Goal: Book appointment/travel/reservation

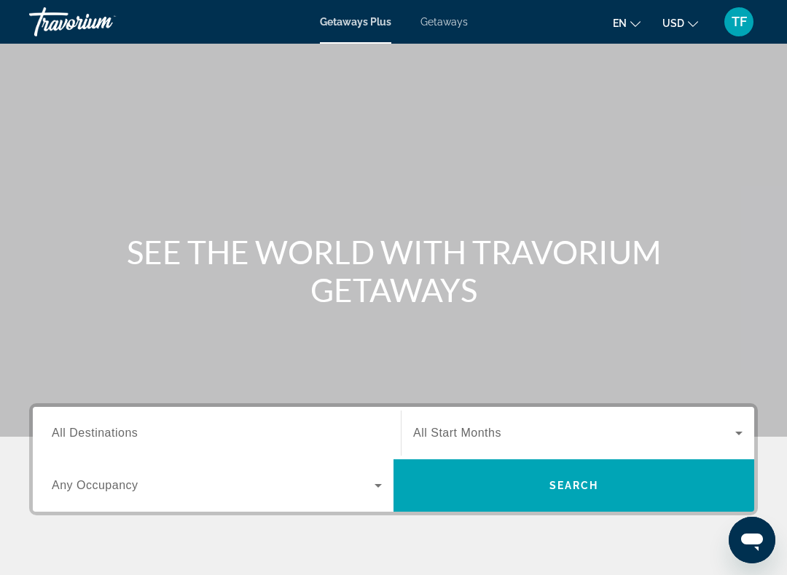
click at [735, 15] on span "TF" at bounding box center [738, 22] width 15 height 15
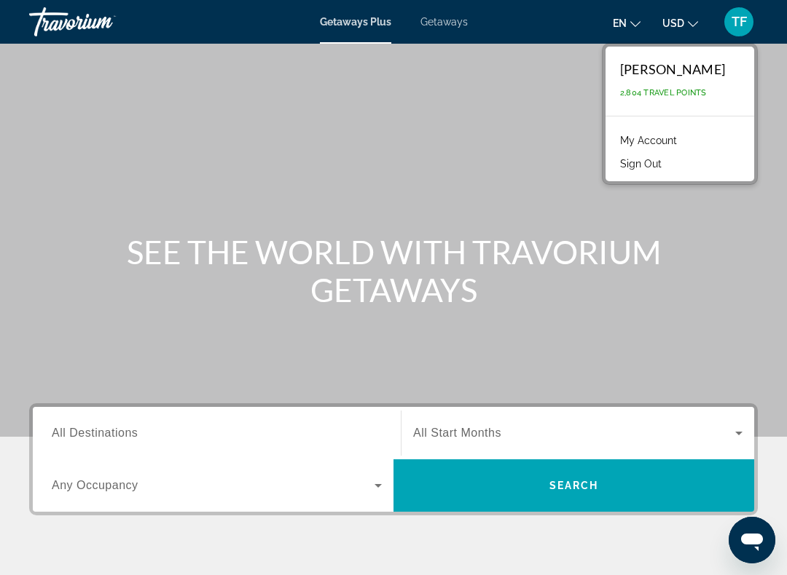
click at [744, 20] on div "TF" at bounding box center [738, 21] width 29 height 29
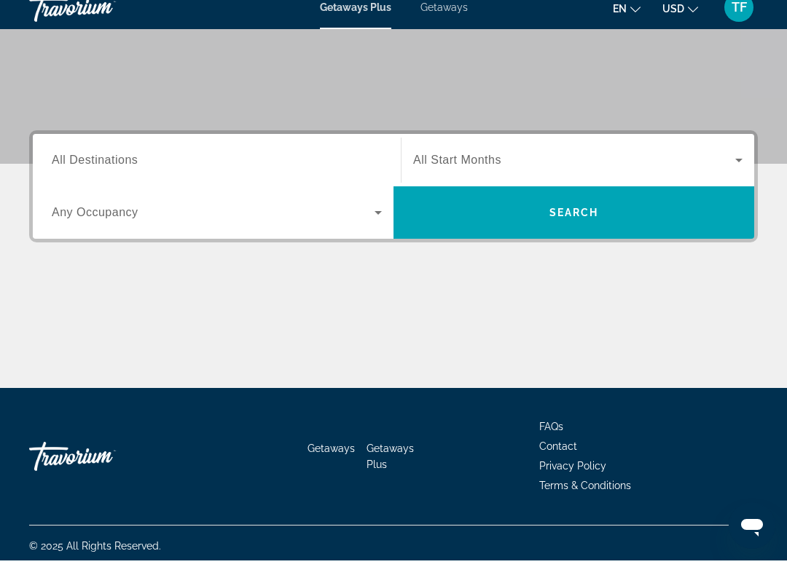
scroll to position [258, 0]
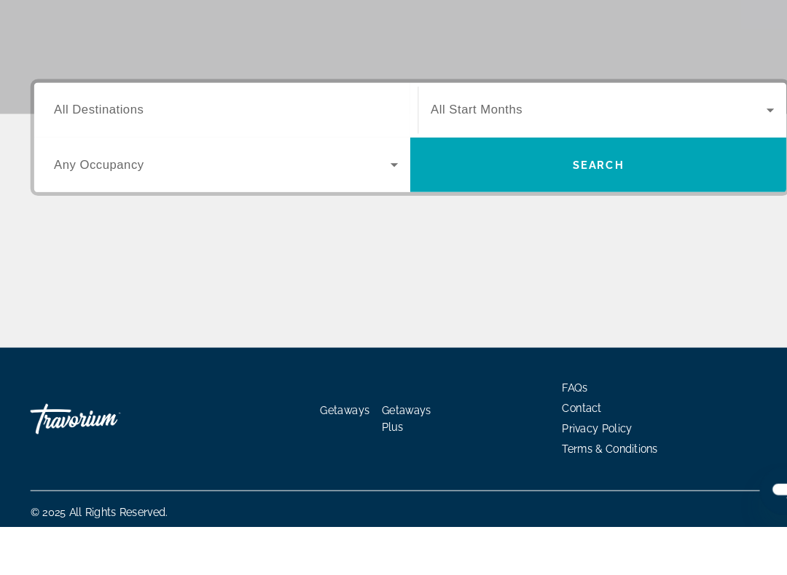
click at [272, 155] on div "Search widget" at bounding box center [217, 176] width 330 height 42
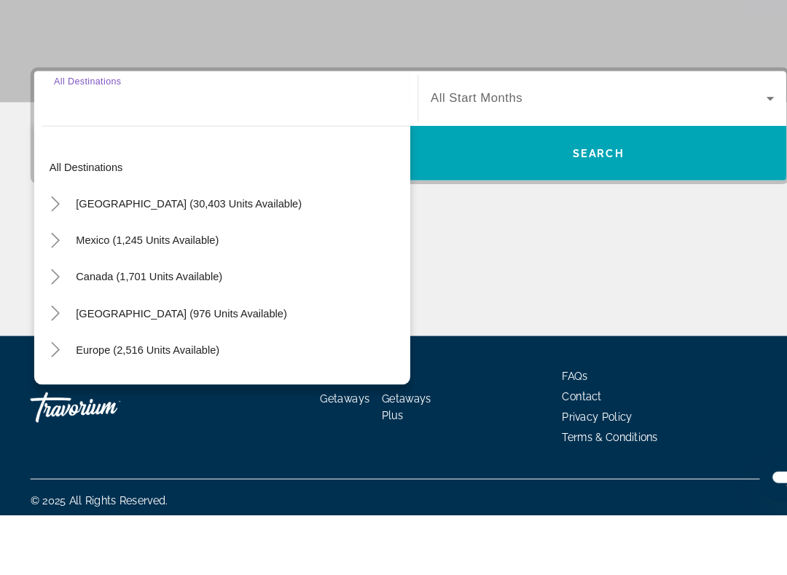
scroll to position [262, 0]
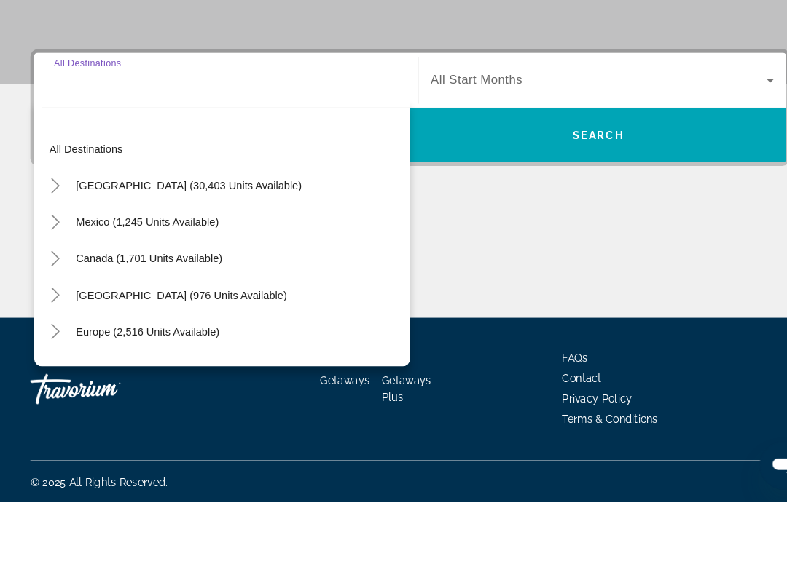
click at [46, 265] on icon "Toggle United States (30,403 units available)" at bounding box center [53, 272] width 15 height 15
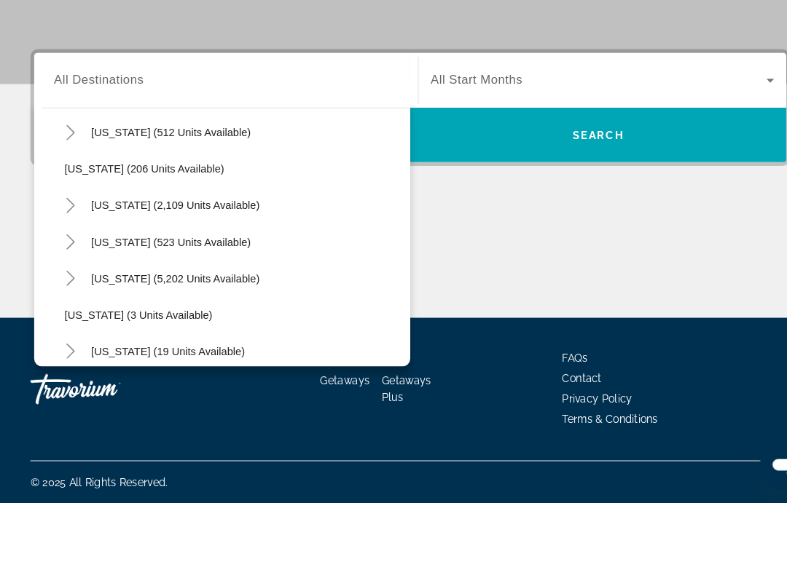
scroll to position [89, 0]
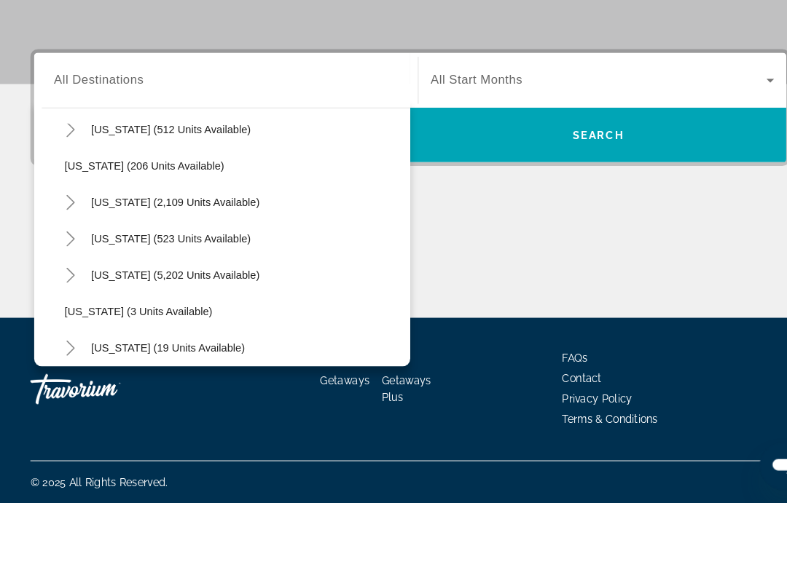
click at [63, 345] on mat-icon "Toggle Florida (5,202 units available)" at bounding box center [67, 357] width 25 height 25
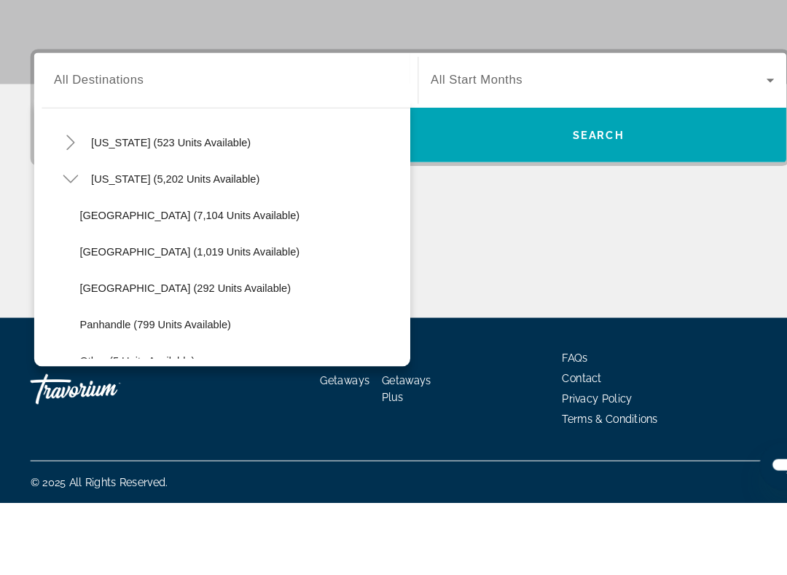
scroll to position [183, 0]
click at [243, 293] on span "[GEOGRAPHIC_DATA] (7,104 units available)" at bounding box center [181, 299] width 210 height 12
type input "**********"
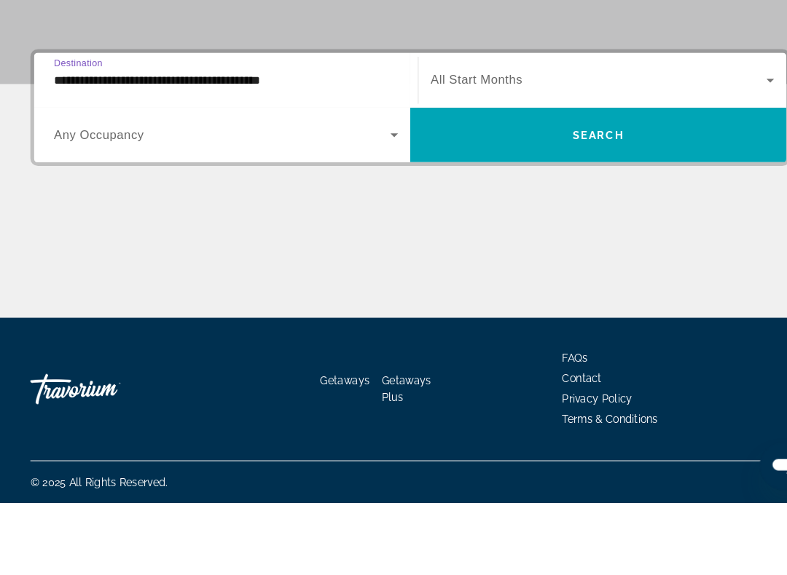
click at [567, 217] on span "Search" at bounding box center [574, 223] width 50 height 12
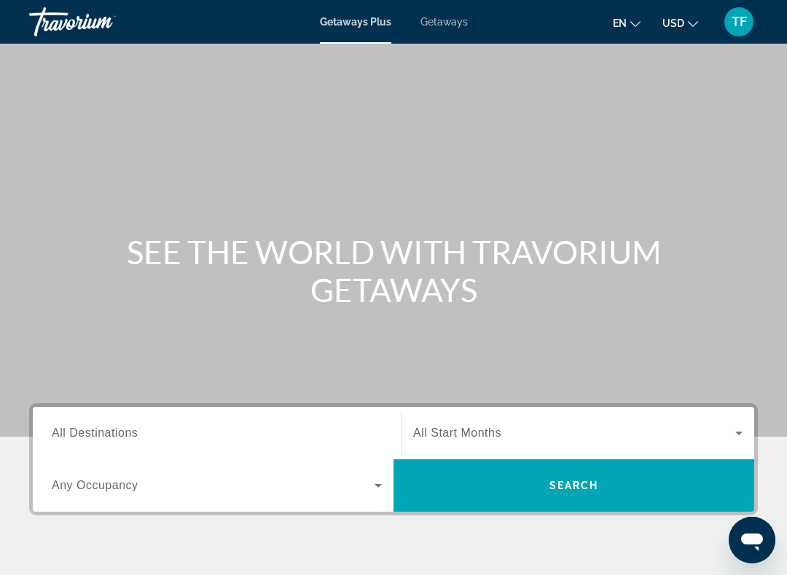
scroll to position [34, 0]
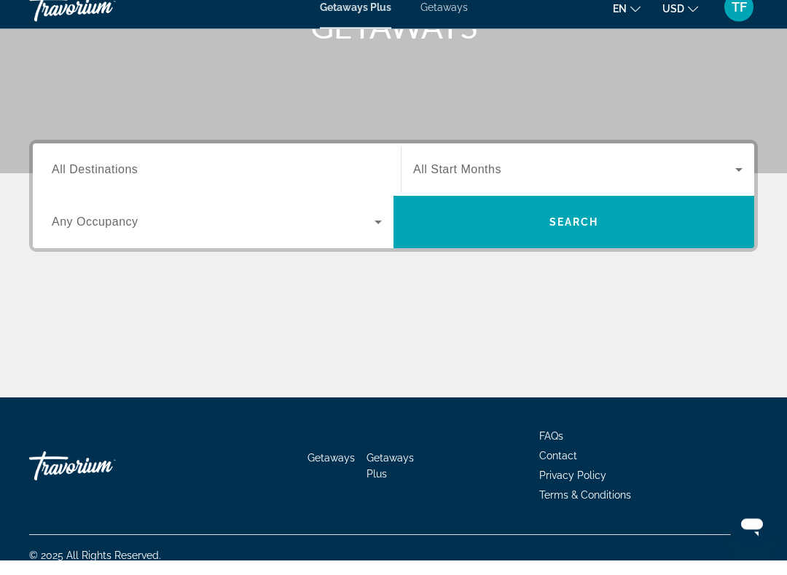
click at [278, 177] on input "Destination All Destinations" at bounding box center [217, 185] width 330 height 17
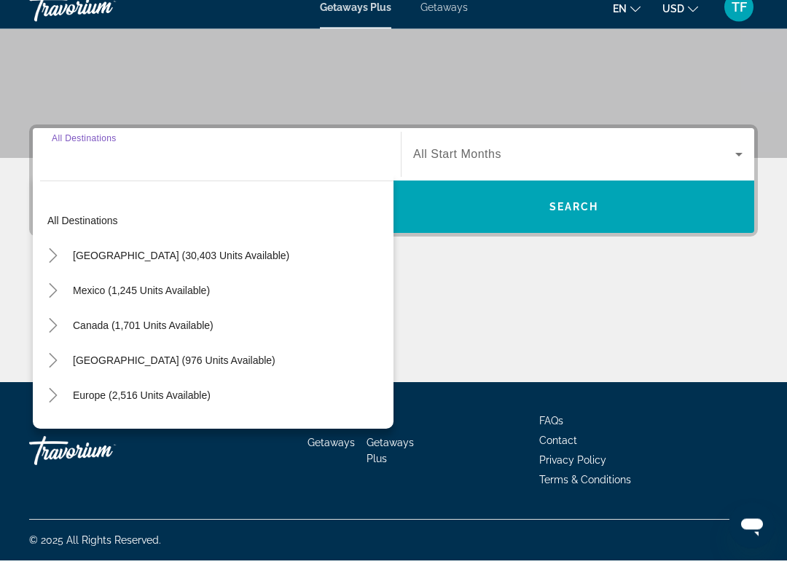
click at [48, 264] on icon "Toggle United States (30,403 units available)" at bounding box center [53, 271] width 15 height 15
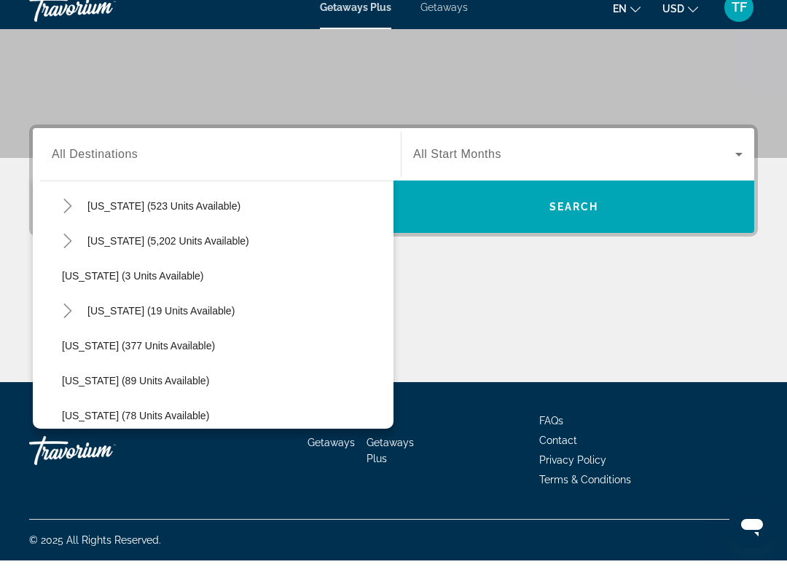
scroll to position [186, 0]
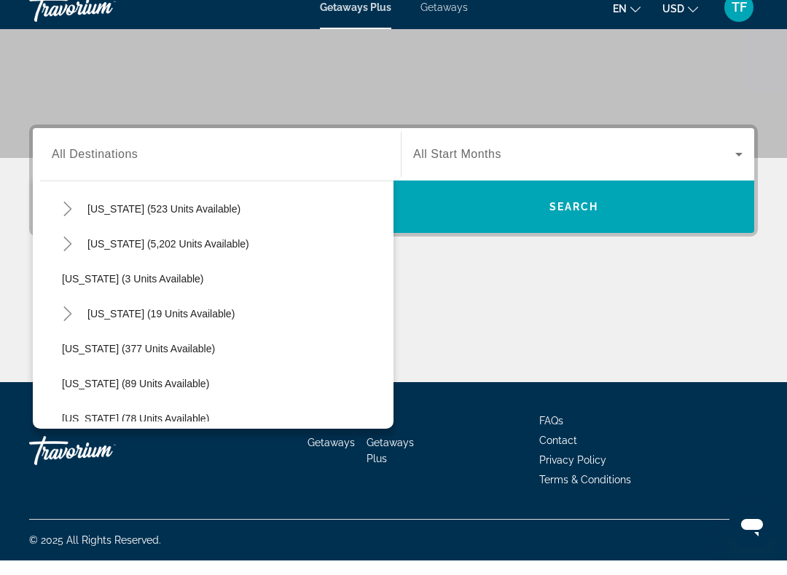
click at [76, 247] on mat-icon "Toggle Florida (5,202 units available)" at bounding box center [67, 258] width 25 height 25
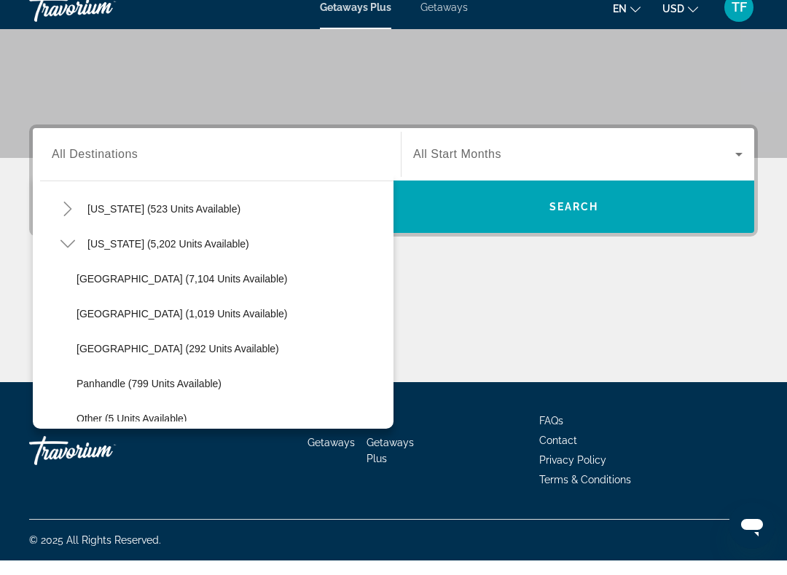
click at [176, 288] on span "[GEOGRAPHIC_DATA] (7,104 units available)" at bounding box center [181, 294] width 210 height 12
type input "**********"
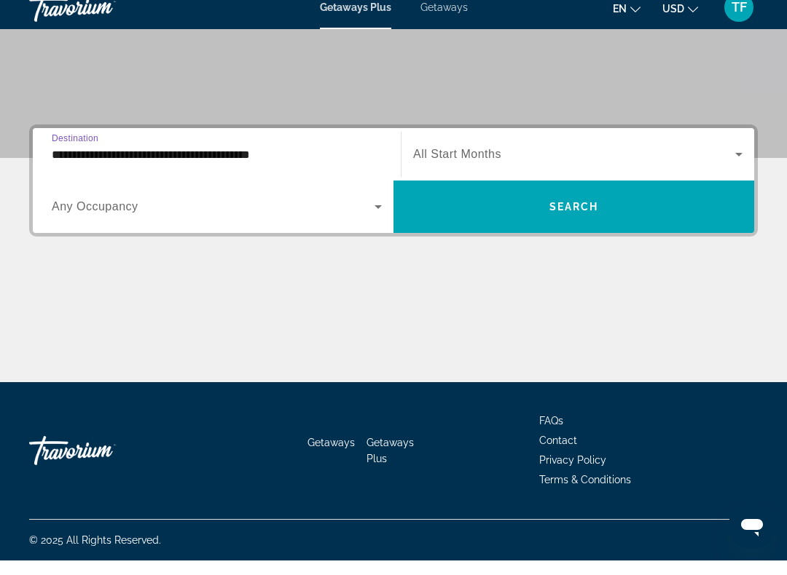
click at [385, 213] on icon "Search widget" at bounding box center [377, 221] width 17 height 17
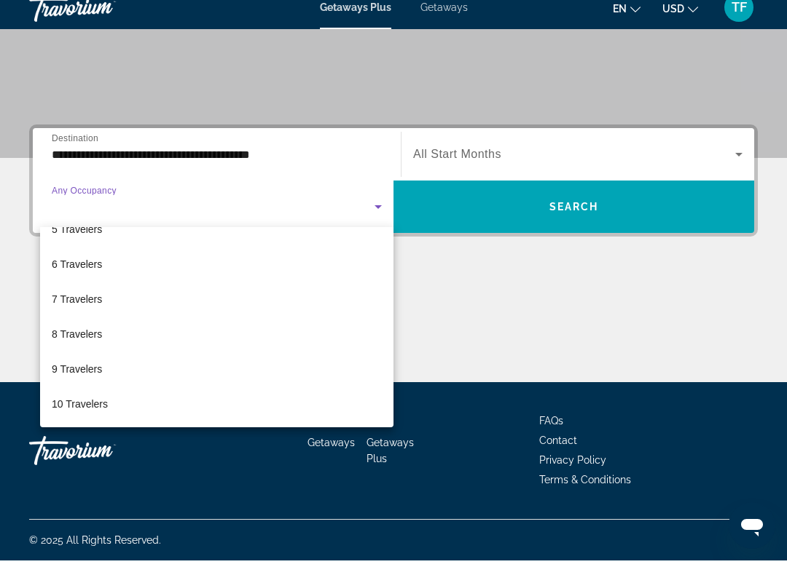
scroll to position [161, 0]
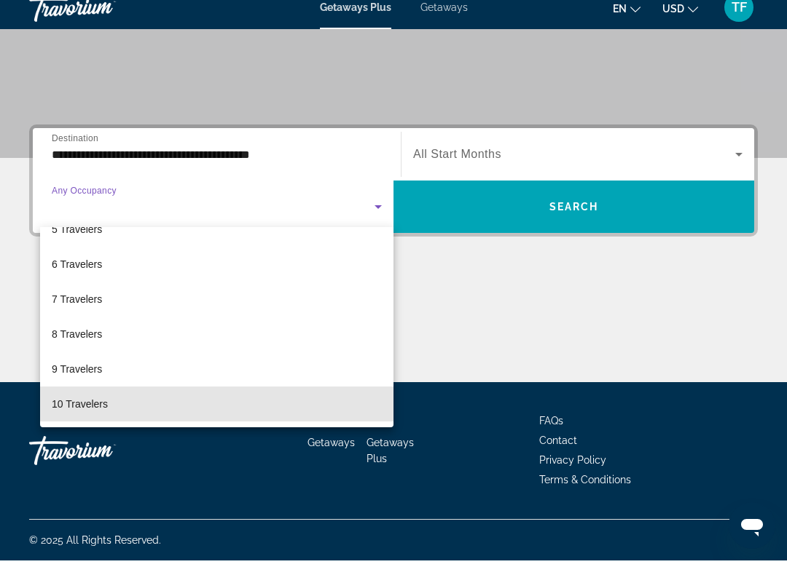
click at [291, 405] on mat-option "10 Travelers" at bounding box center [216, 418] width 353 height 35
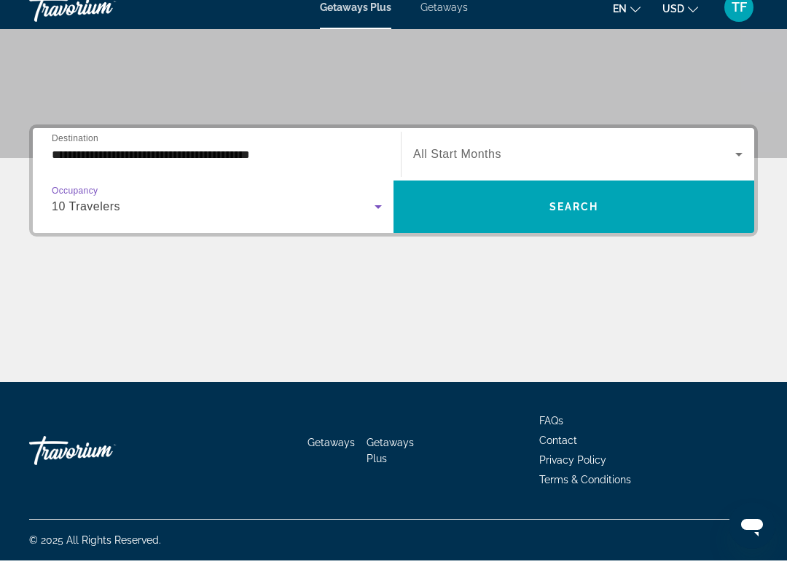
click at [575, 216] on span "Search" at bounding box center [574, 222] width 50 height 12
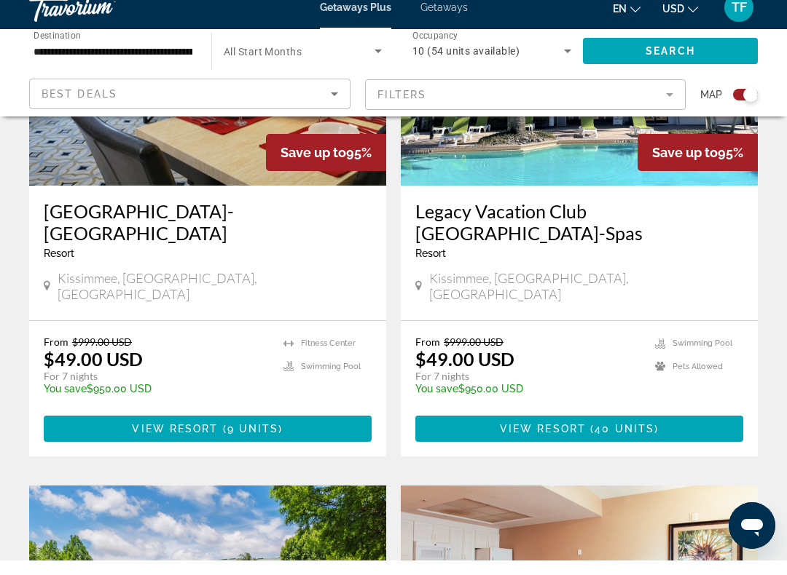
scroll to position [669, 0]
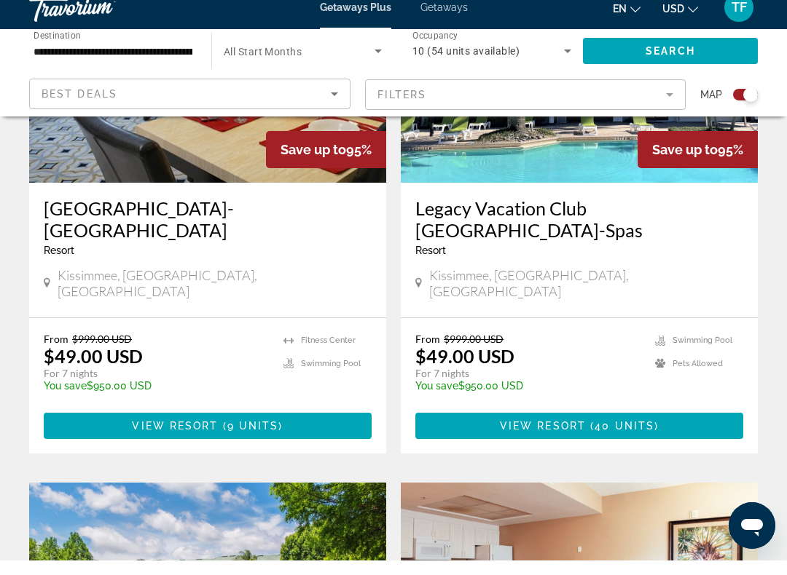
click at [282, 423] on span "Main content" at bounding box center [208, 440] width 328 height 35
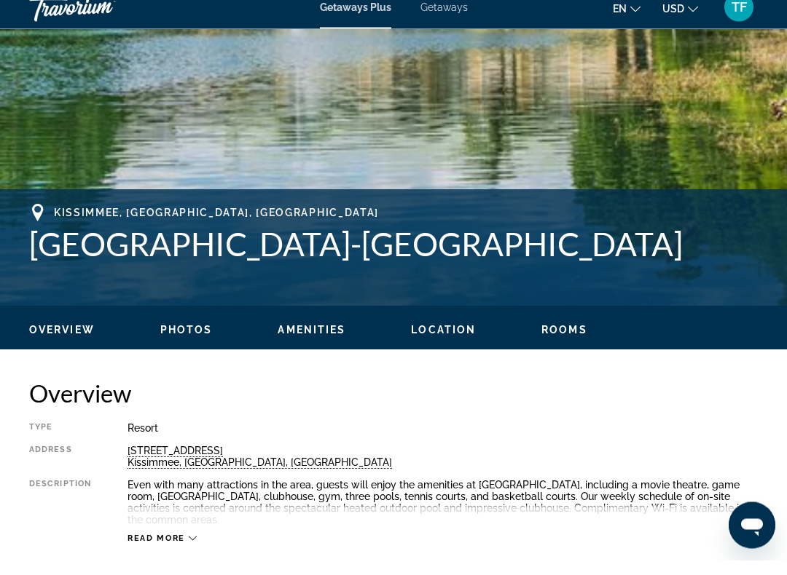
scroll to position [415, 0]
click at [576, 339] on span "Rooms" at bounding box center [564, 345] width 46 height 12
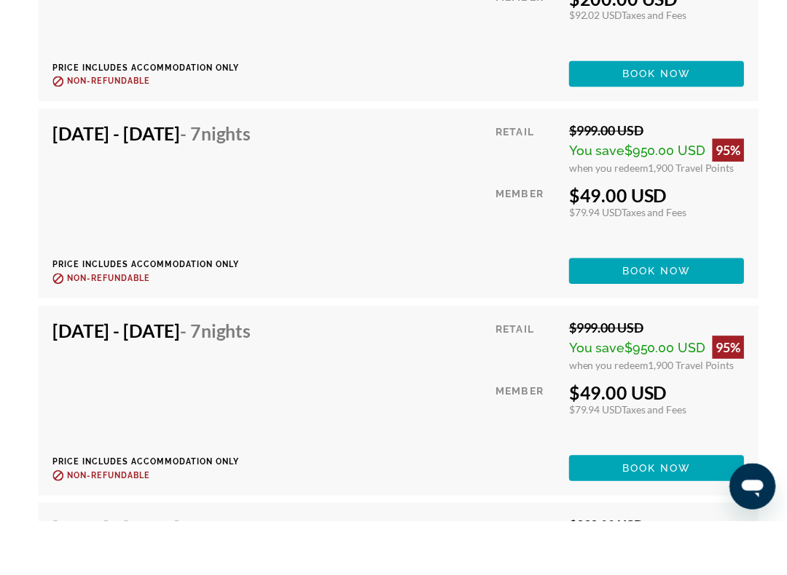
scroll to position [3537, 0]
